Goal: Find specific page/section: Find specific page/section

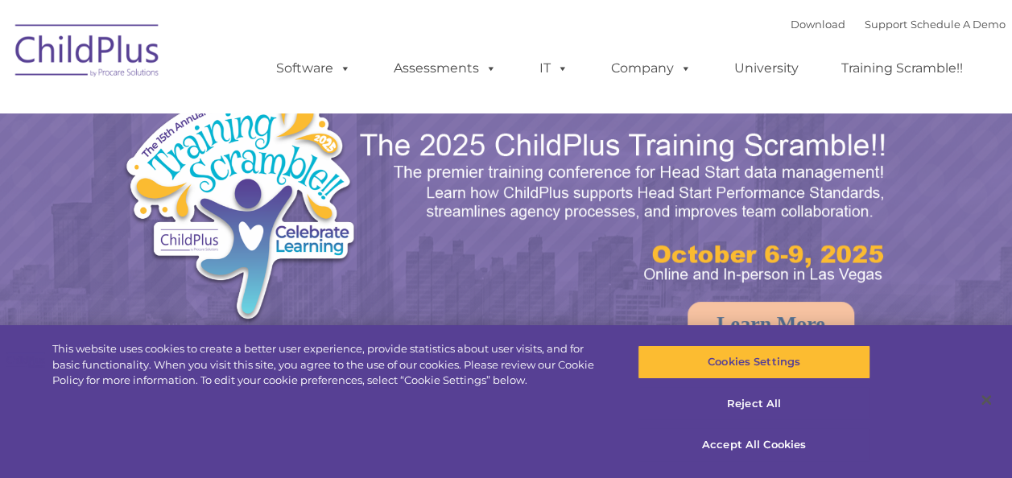
select select "MEDIUM"
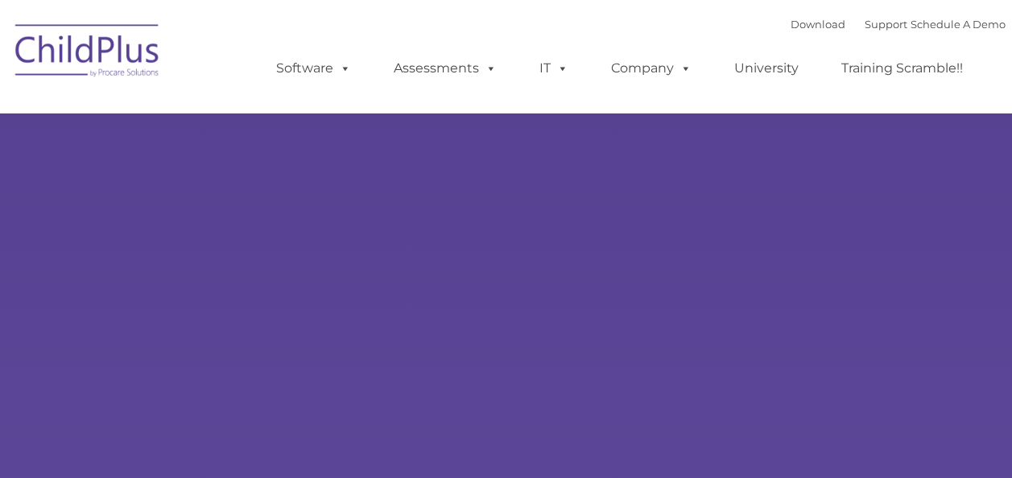
type input ""
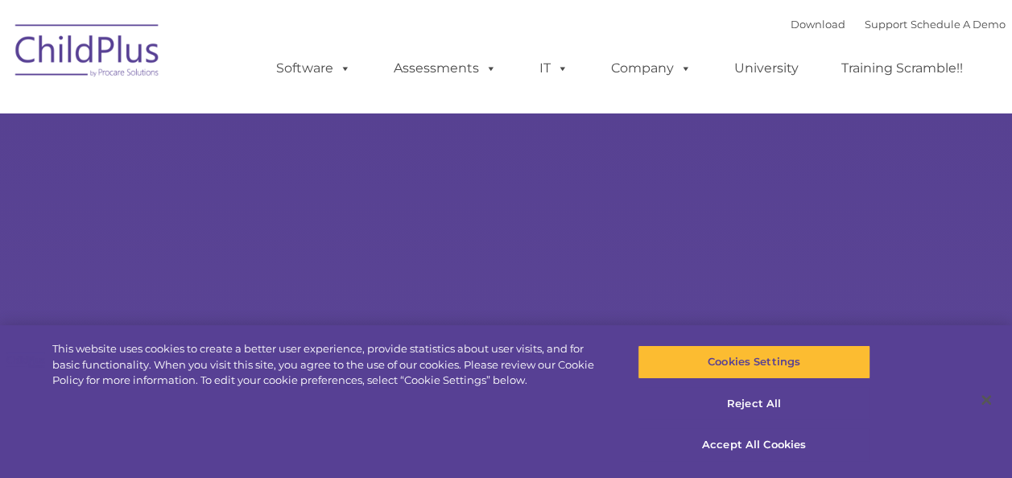
select select "MEDIUM"
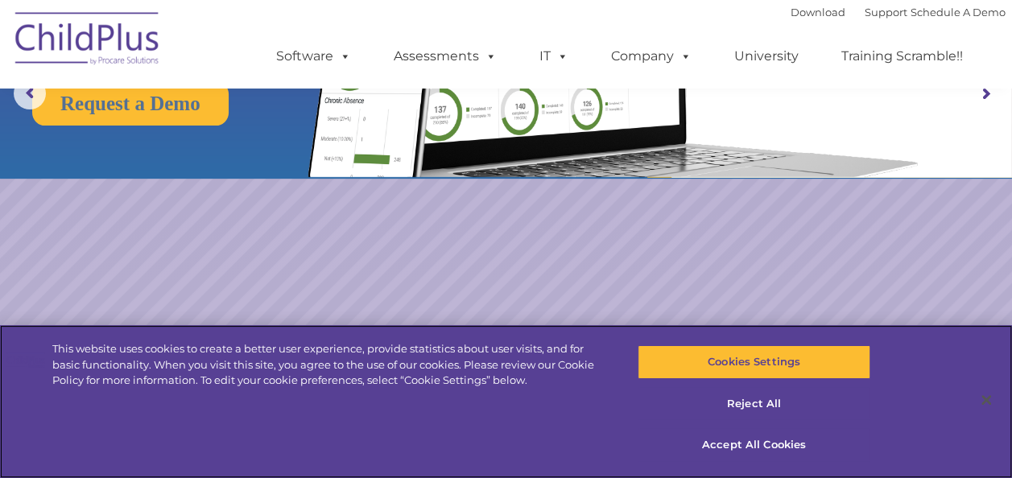
scroll to position [225, 0]
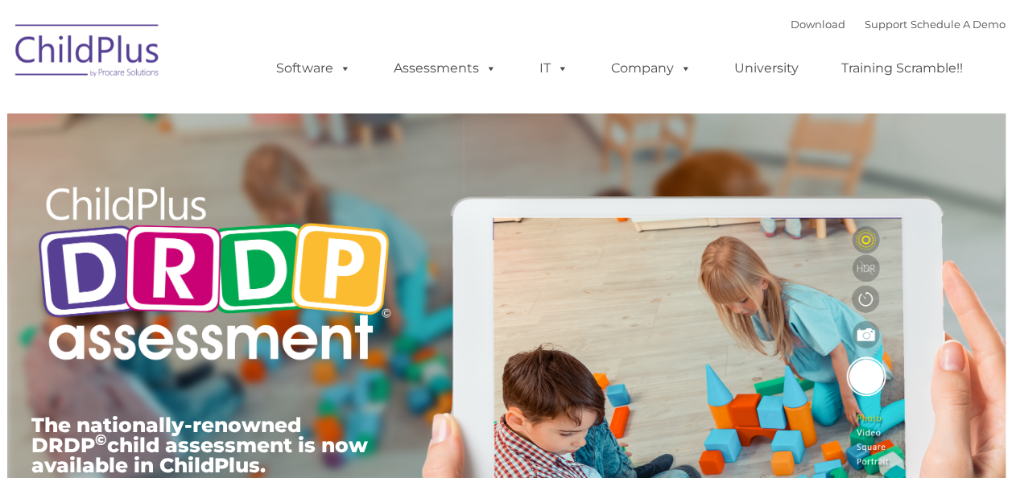
type input ""
